Goal: Information Seeking & Learning: Learn about a topic

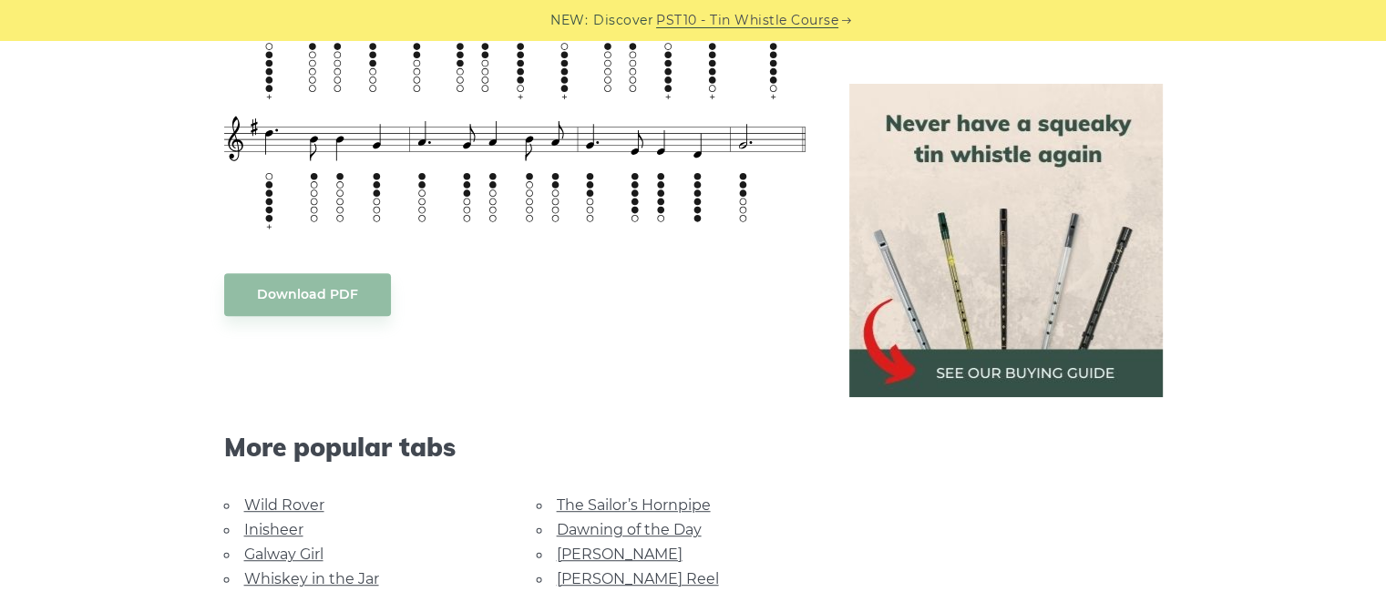
scroll to position [918, 0]
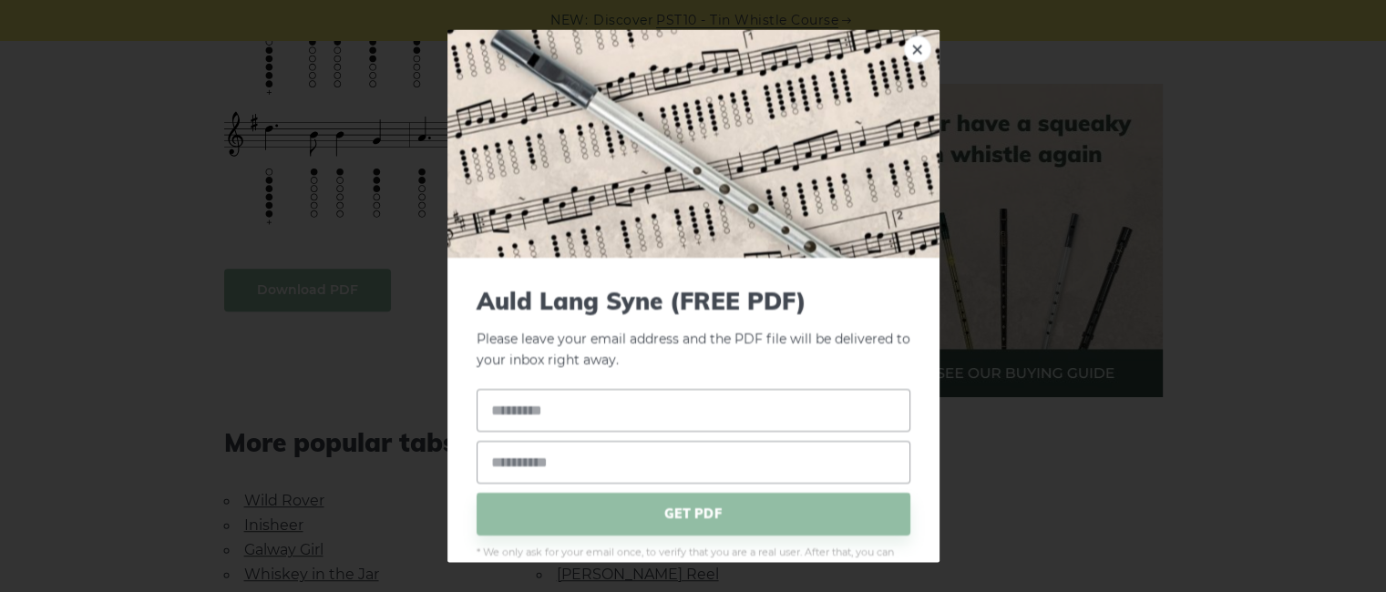
click at [282, 293] on body "NEW: Discover PST10 - Tin Whistle Course Lessons Fingering Charts Tabs & Notes …" at bounding box center [693, 529] width 1386 height 2895
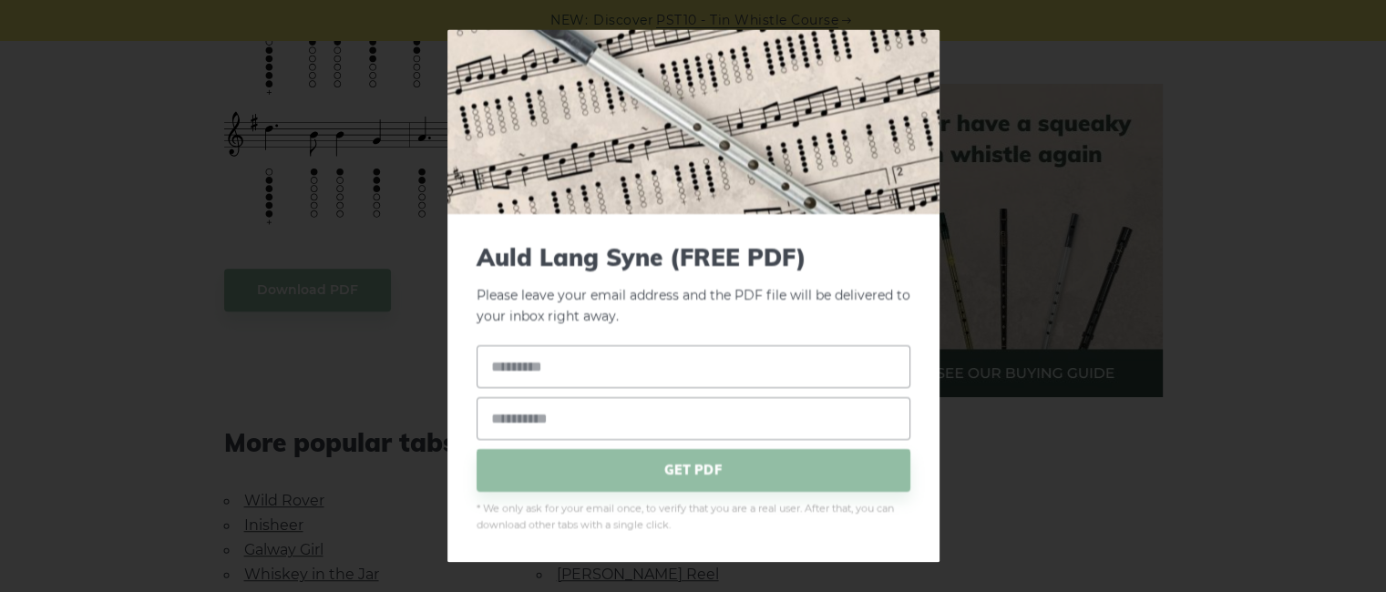
scroll to position [0, 0]
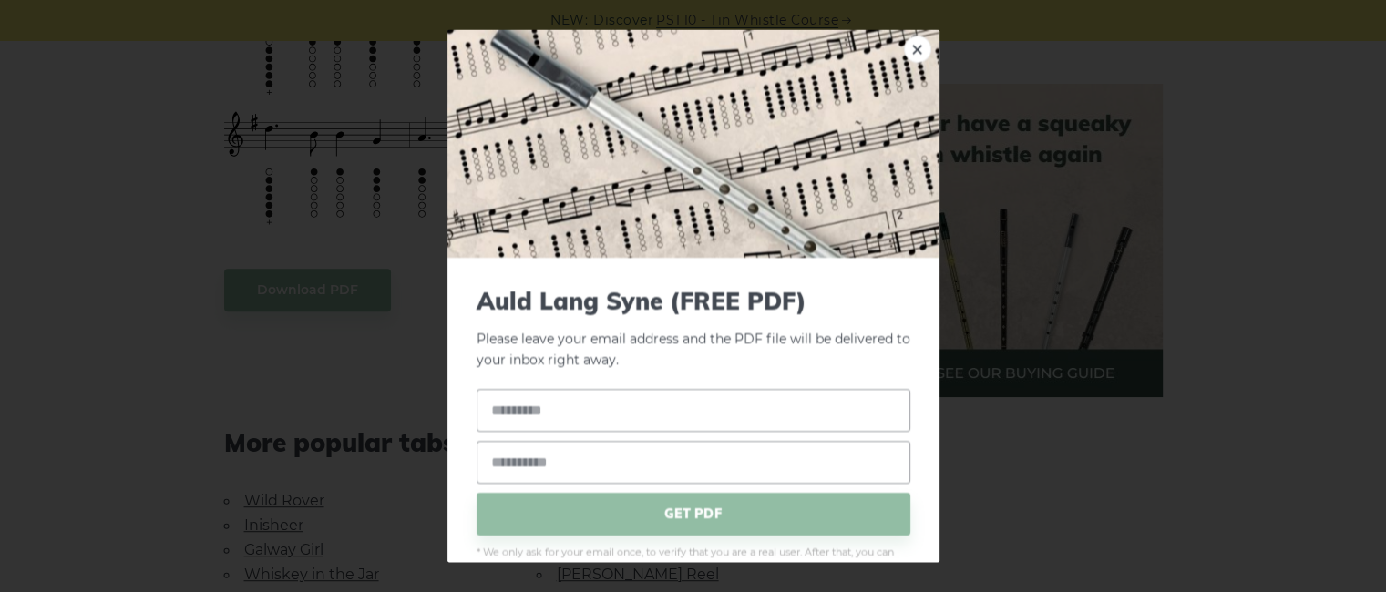
click at [283, 378] on div "× Auld Lang Syne (FREE PDF) Please leave your email address and the PDF file wi…" at bounding box center [693, 296] width 1386 height 592
click at [218, 242] on div "× Auld Lang Syne (FREE PDF) Please leave your email address and the PDF file wi…" at bounding box center [693, 296] width 1386 height 592
click at [907, 45] on link "×" at bounding box center [917, 49] width 27 height 27
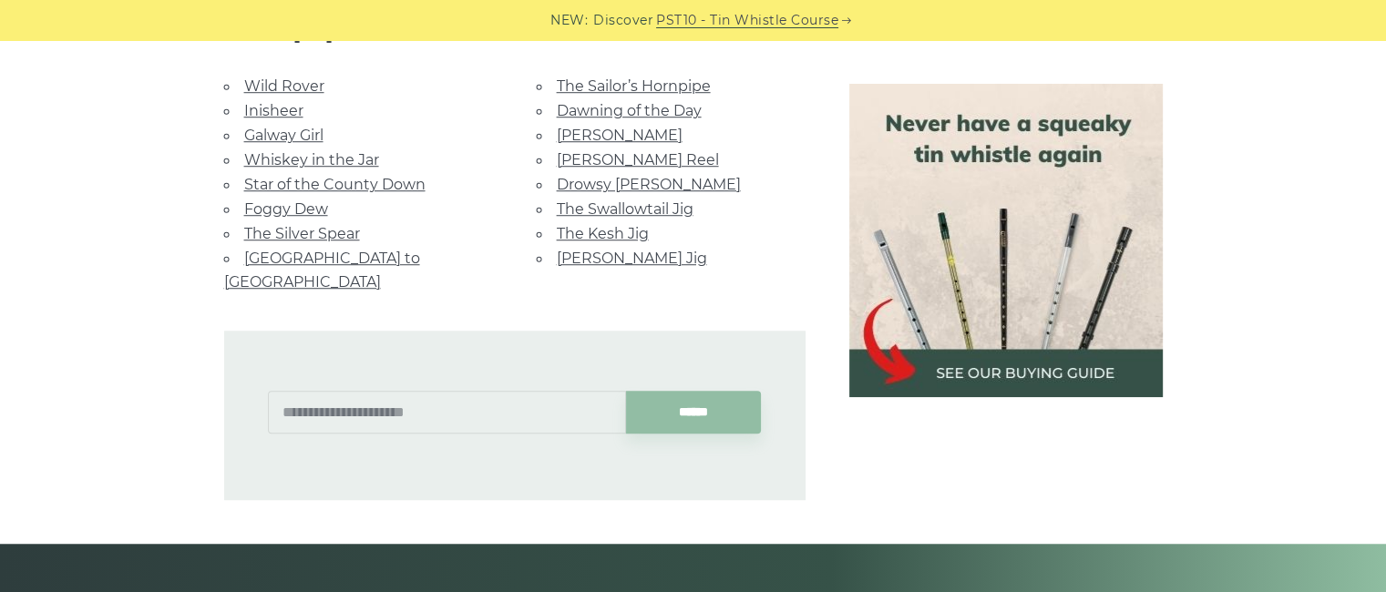
scroll to position [1266, 0]
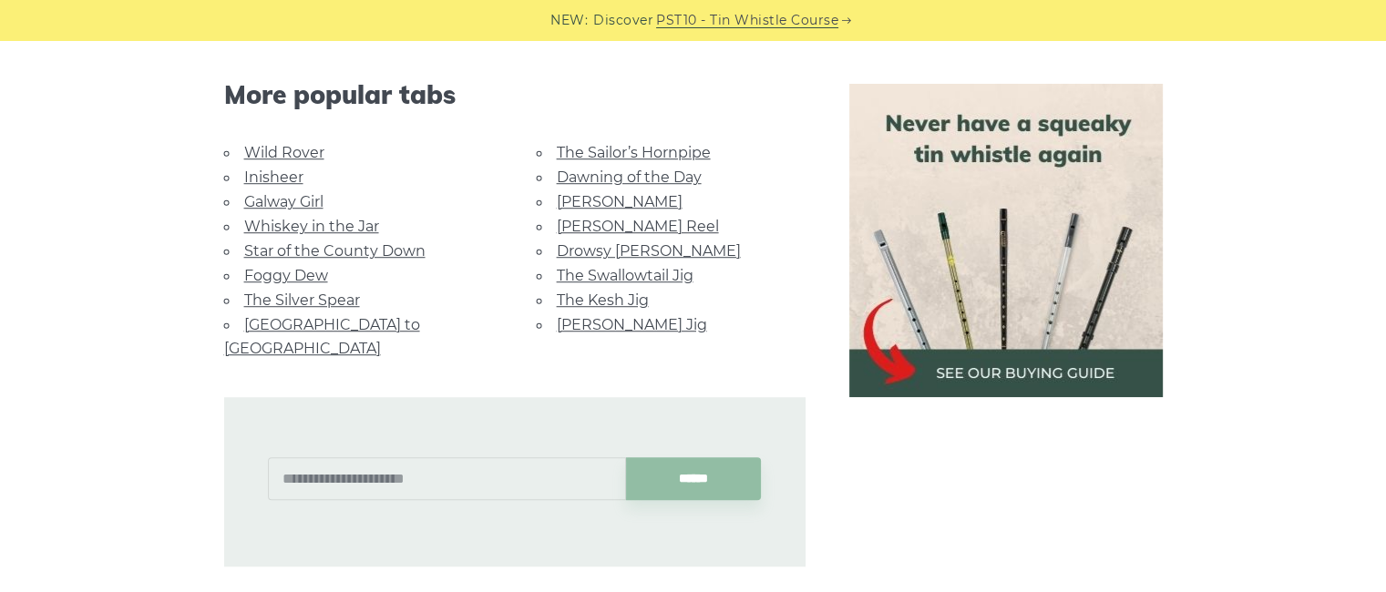
click at [1017, 292] on img at bounding box center [1005, 240] width 313 height 313
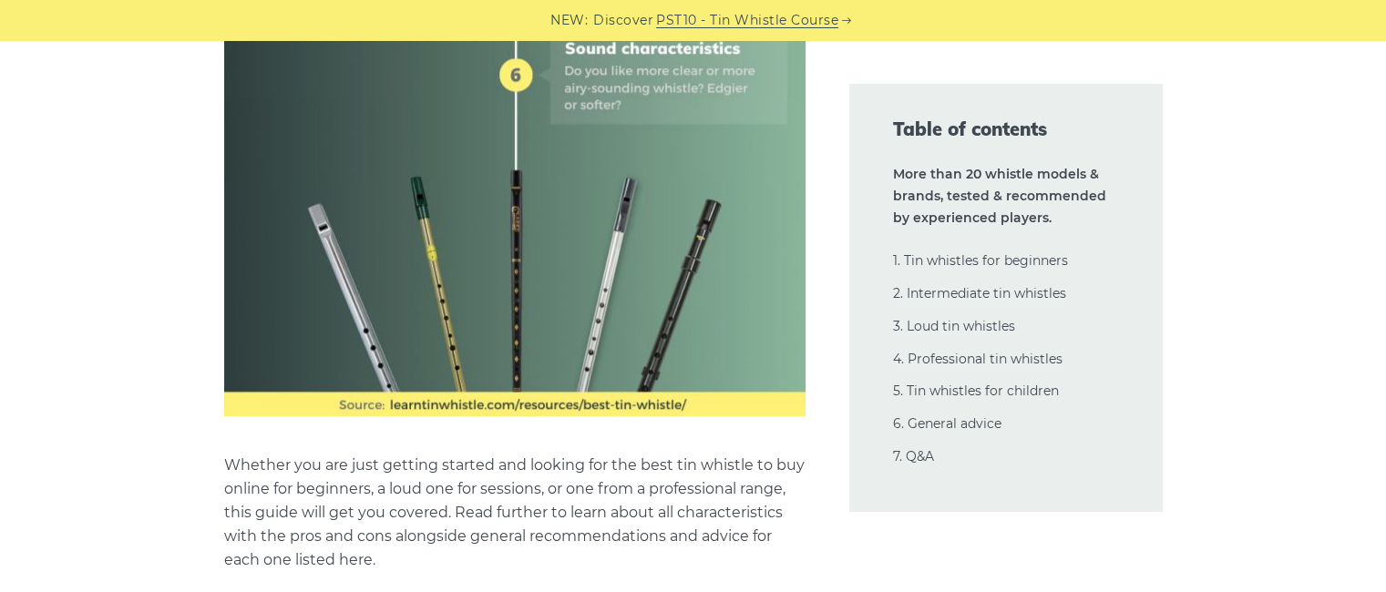
scroll to position [1495, 0]
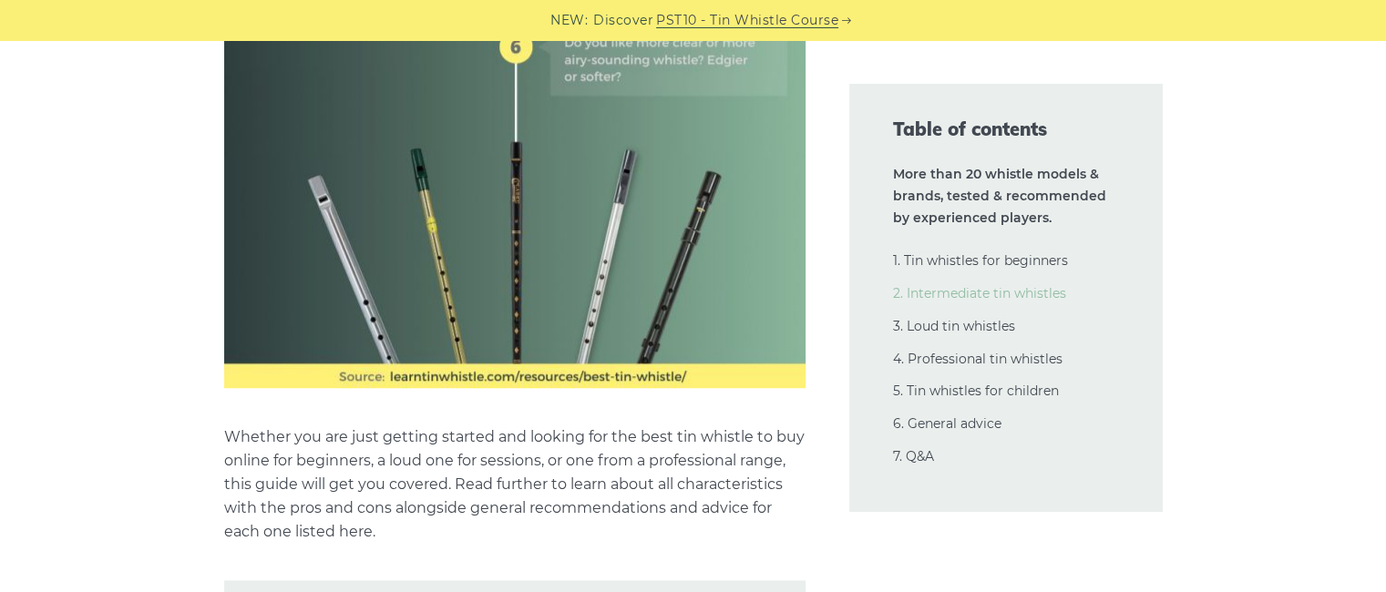
click at [951, 291] on link "2. Intermediate tin whistles" at bounding box center [979, 293] width 173 height 16
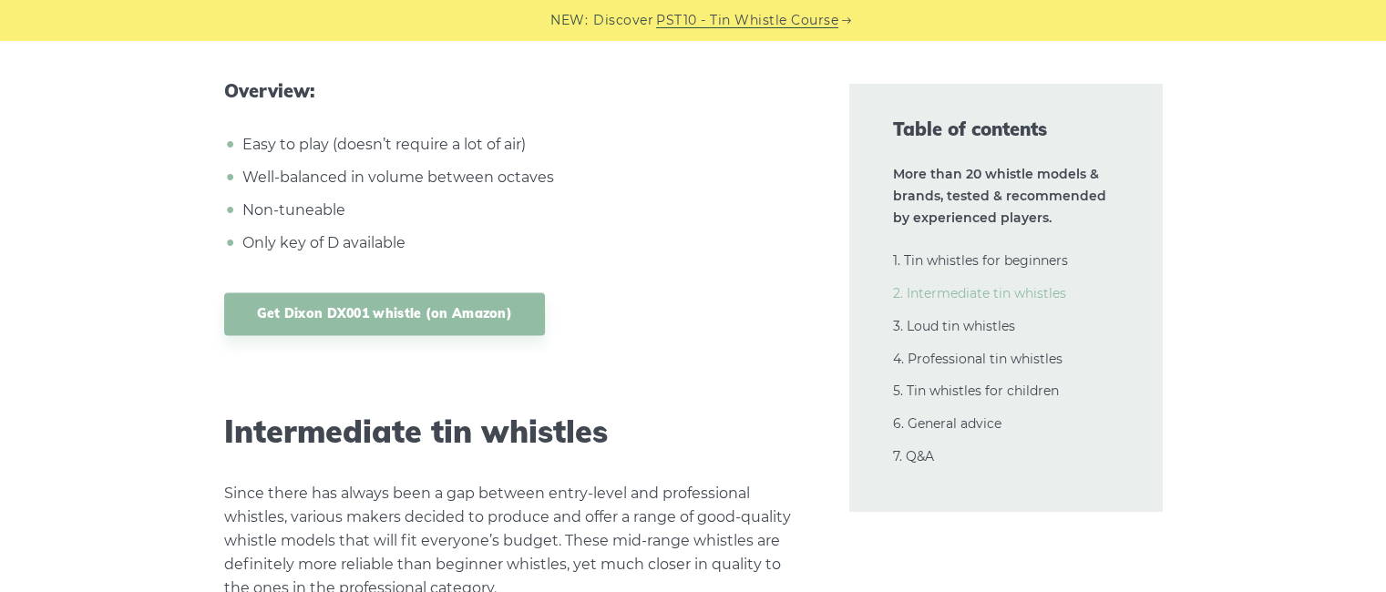
scroll to position [9918, 0]
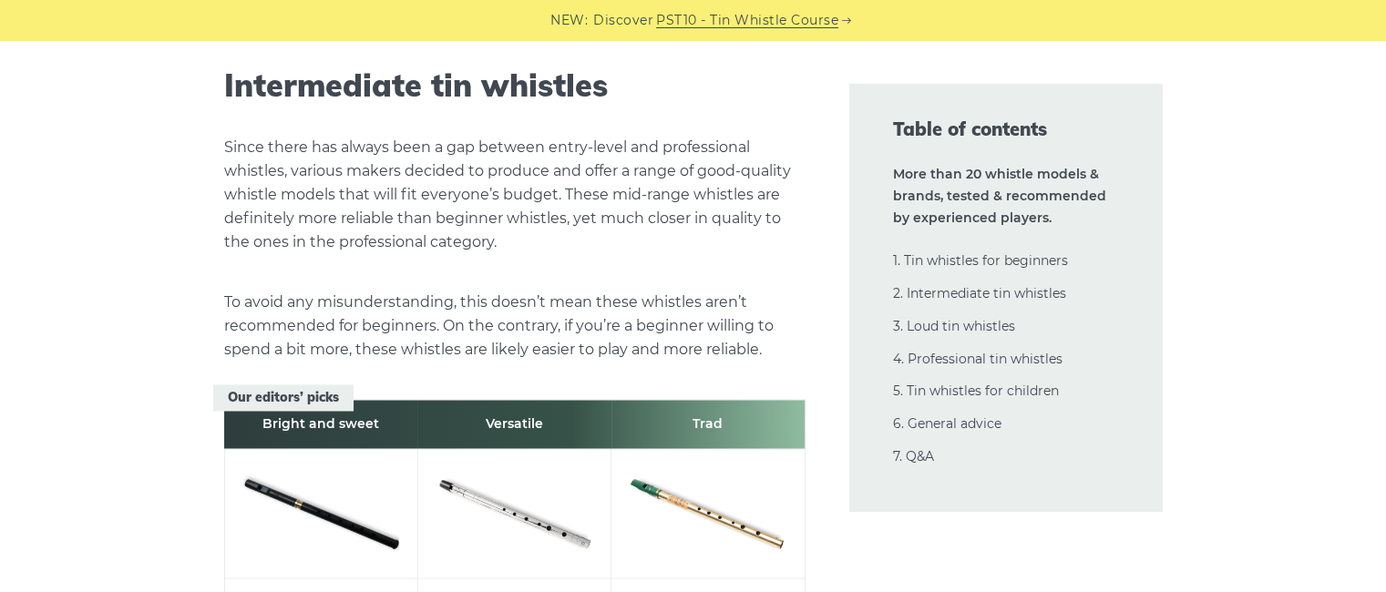
click at [526, 512] on img at bounding box center [515, 510] width 156 height 104
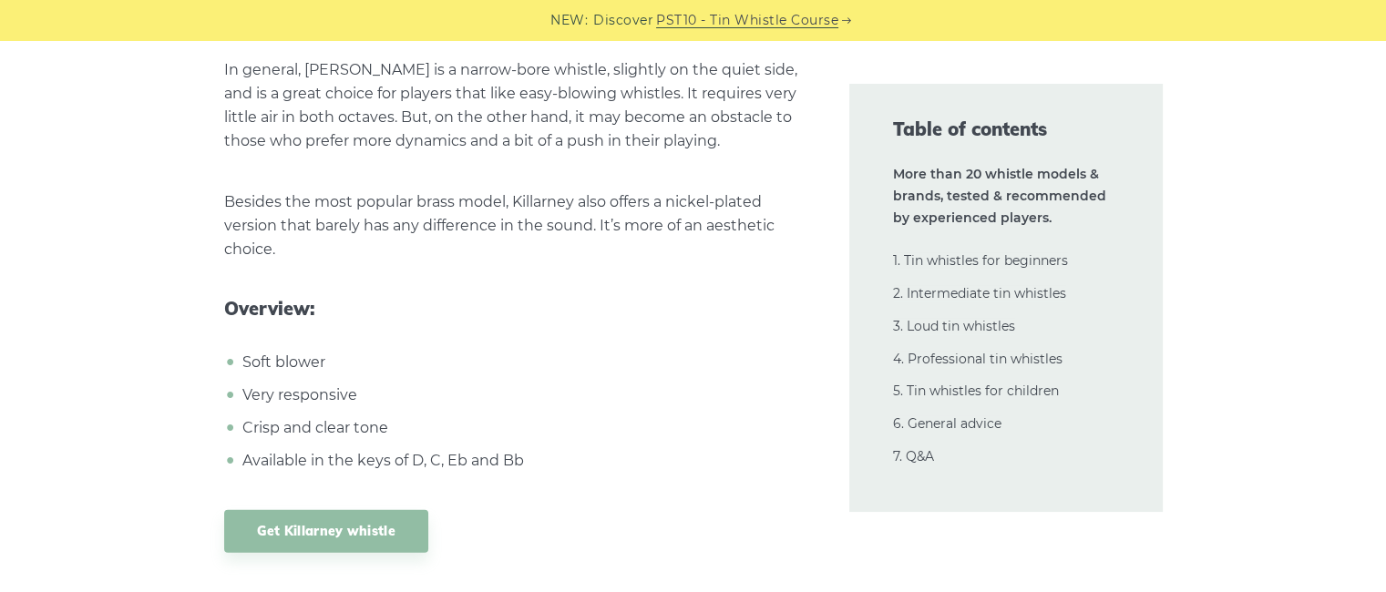
scroll to position [12089, 0]
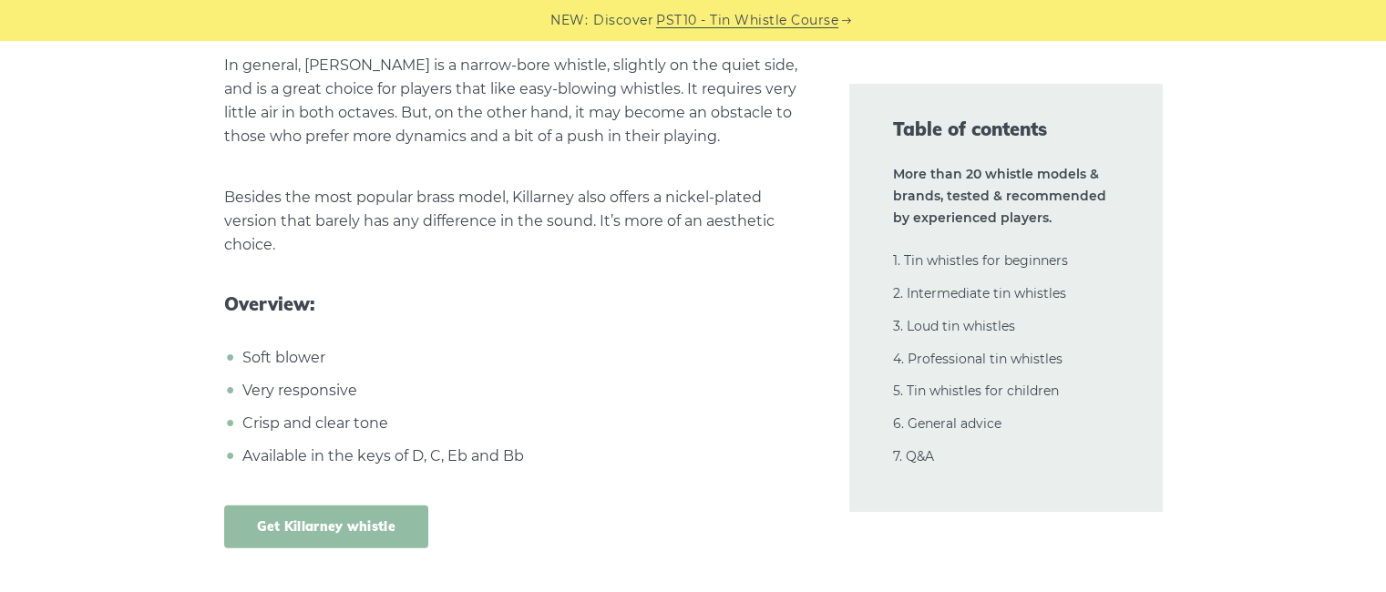
click at [306, 506] on link "Get Killarney whistle" at bounding box center [326, 527] width 204 height 43
